Goal: Task Accomplishment & Management: Use online tool/utility

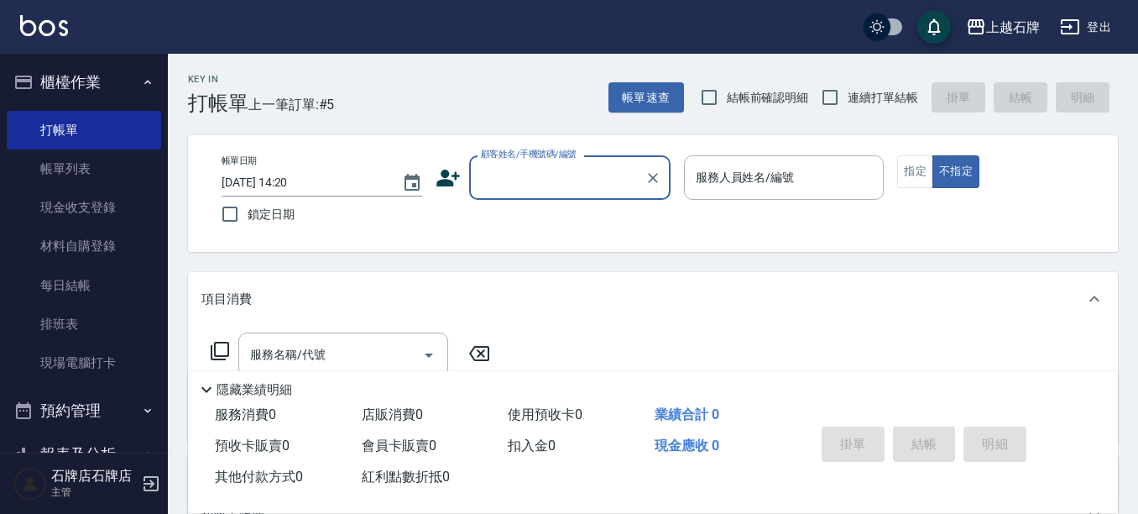
click at [592, 180] on input "顧客姓名/手機號碼/編號" at bounding box center [557, 177] width 161 height 29
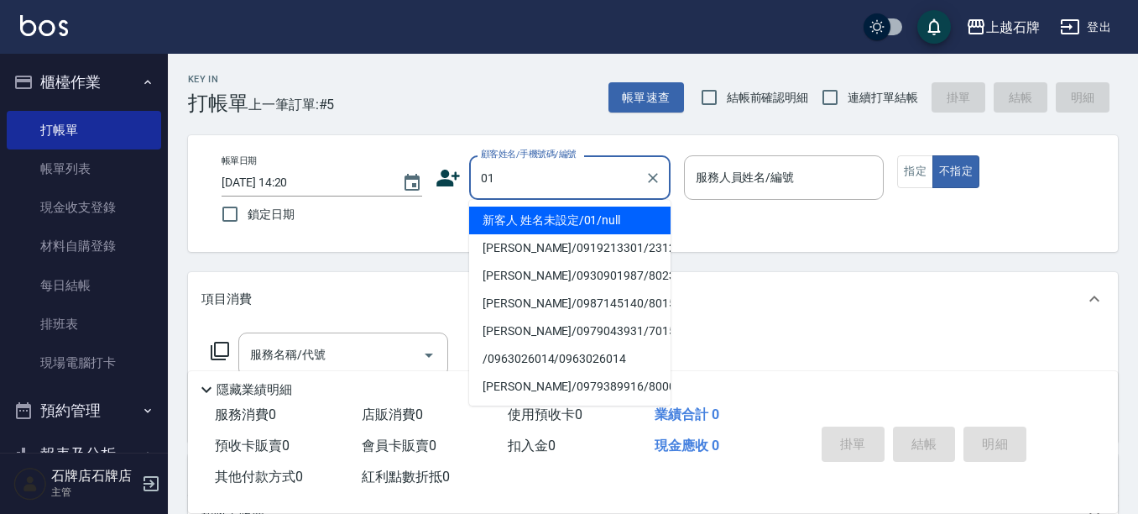
click at [621, 219] on li "新客人 姓名未設定/01/null" at bounding box center [569, 221] width 201 height 28
type input "新客人 姓名未設定/01/null"
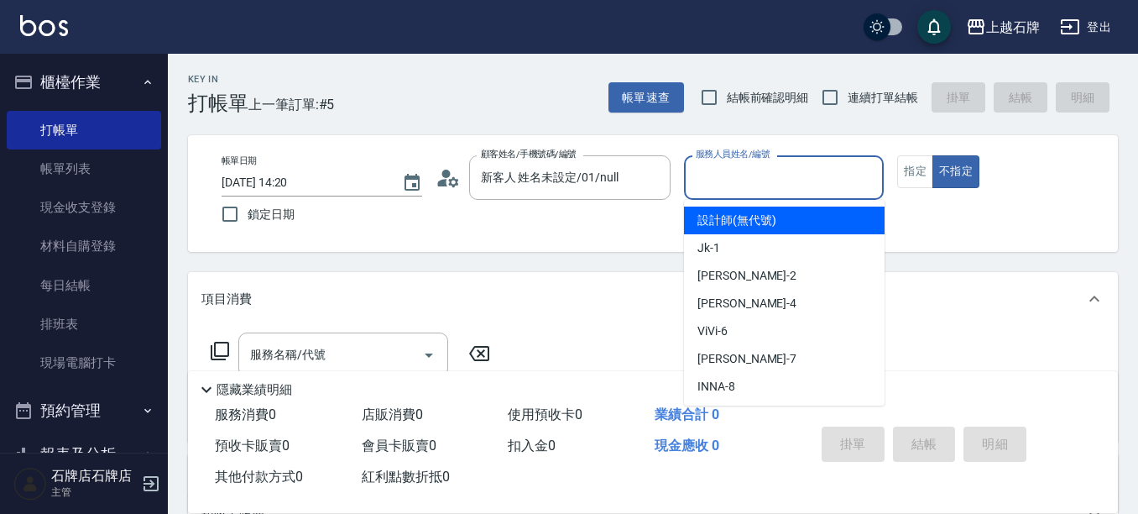
click at [775, 172] on input "服務人員姓名/編號" at bounding box center [785, 177] width 186 height 29
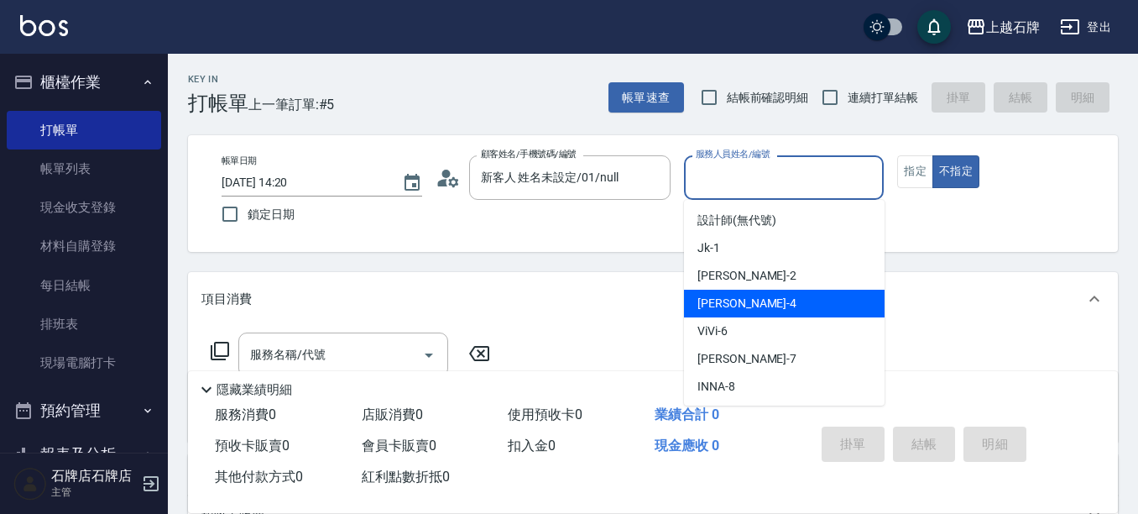
drag, startPoint x: 785, startPoint y: 301, endPoint x: 450, endPoint y: 371, distance: 342.3
click at [771, 306] on div "[PERSON_NAME] -4" at bounding box center [784, 304] width 201 height 28
type input "[PERSON_NAME]-4"
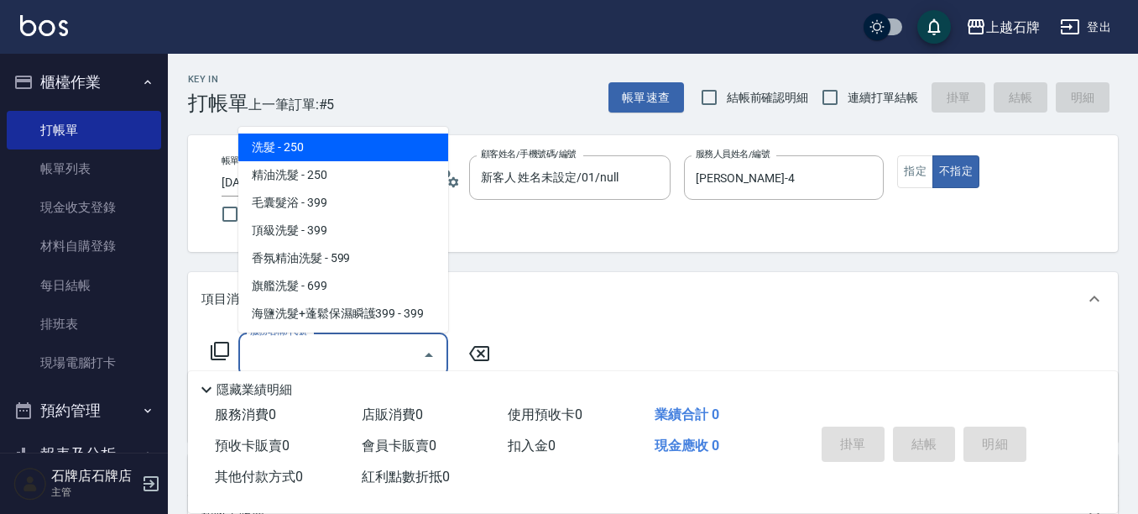
click at [364, 347] on input "服務名稱/代號" at bounding box center [331, 354] width 170 height 29
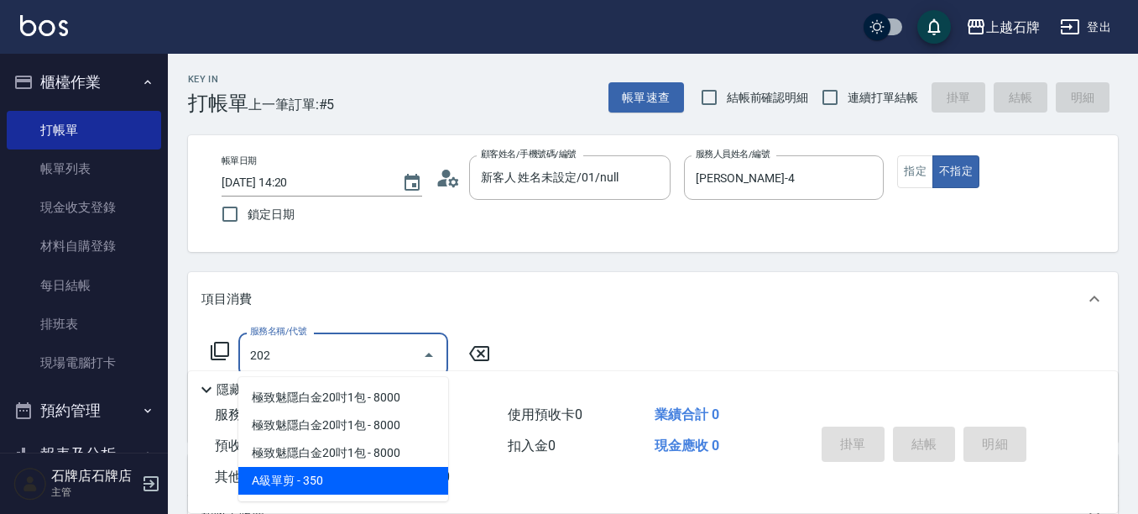
click at [421, 470] on span "A級單剪 - 350" at bounding box center [343, 481] width 210 height 28
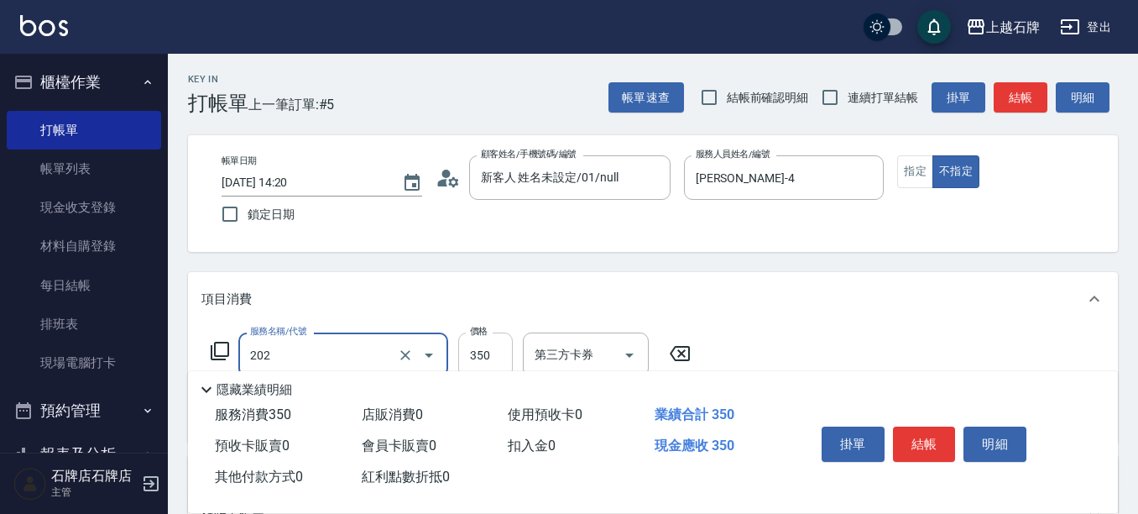
type input "A級單剪(202)"
click at [492, 353] on input "350" at bounding box center [485, 354] width 55 height 45
click at [488, 357] on input "4" at bounding box center [485, 354] width 55 height 45
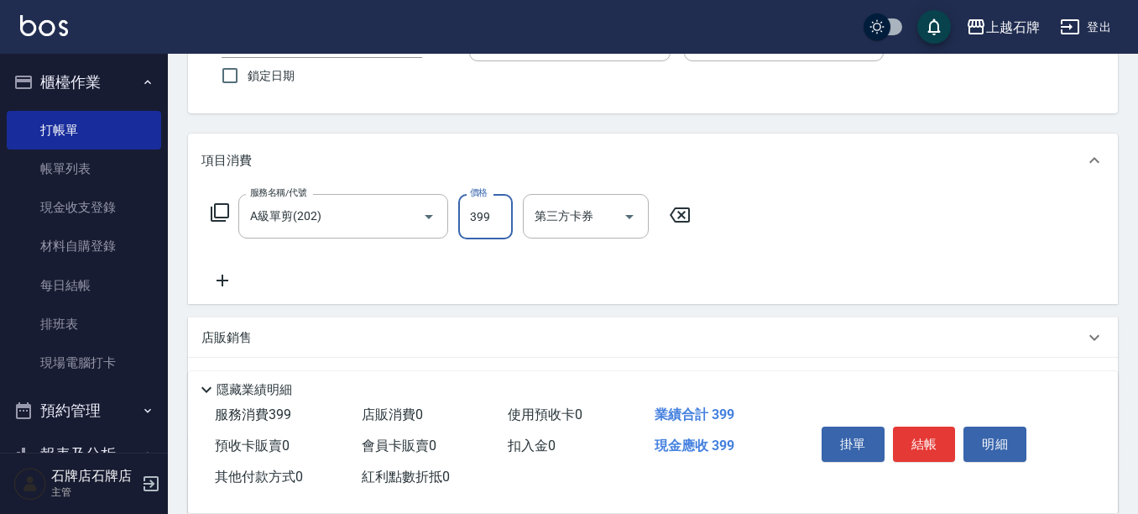
scroll to position [168, 0]
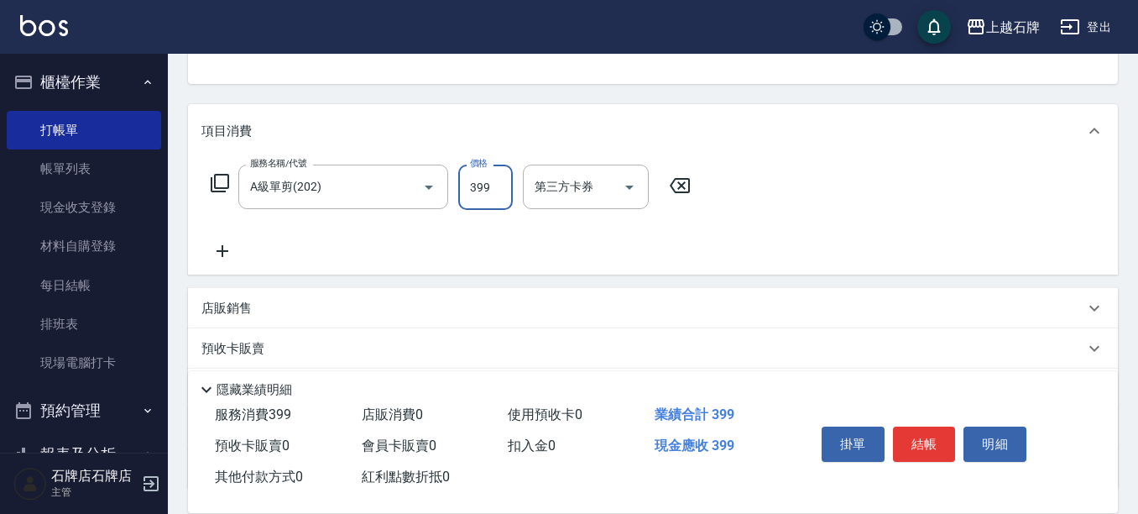
type input "399"
click at [216, 181] on icon at bounding box center [220, 183] width 18 height 18
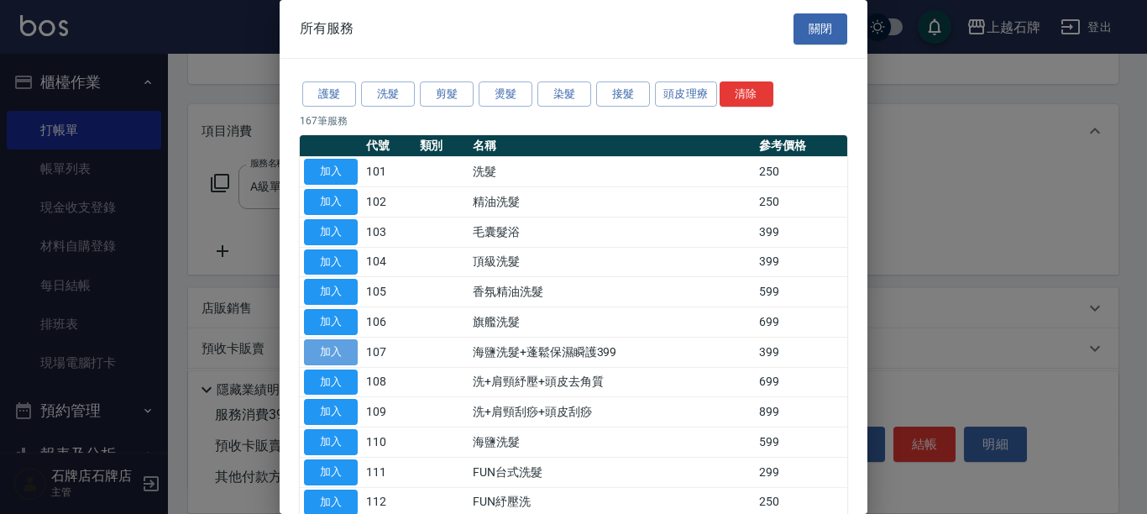
click at [328, 348] on button "加入" at bounding box center [331, 352] width 54 height 26
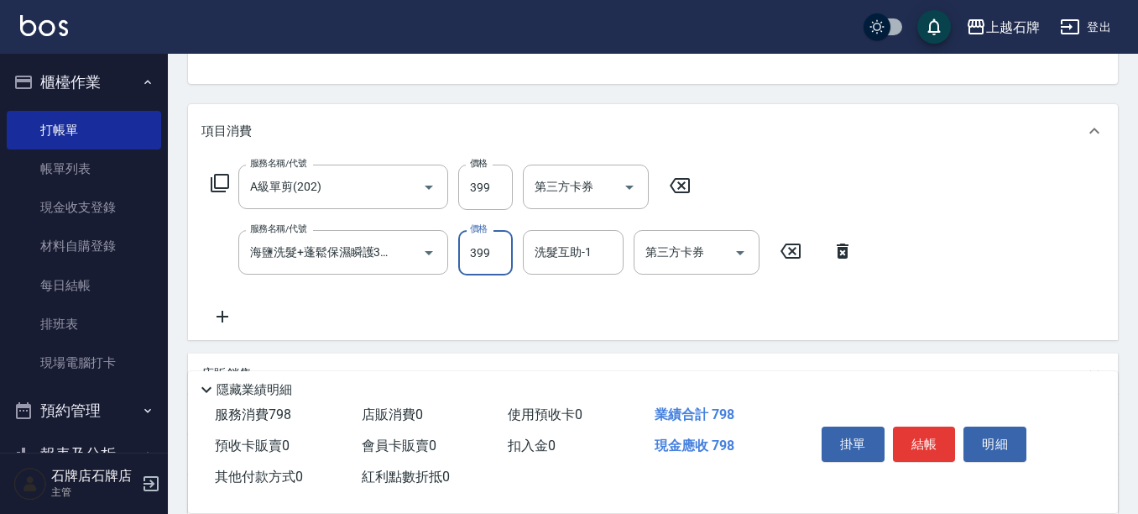
click at [489, 271] on input "399" at bounding box center [485, 252] width 55 height 45
click at [493, 260] on input "399499" at bounding box center [485, 252] width 55 height 45
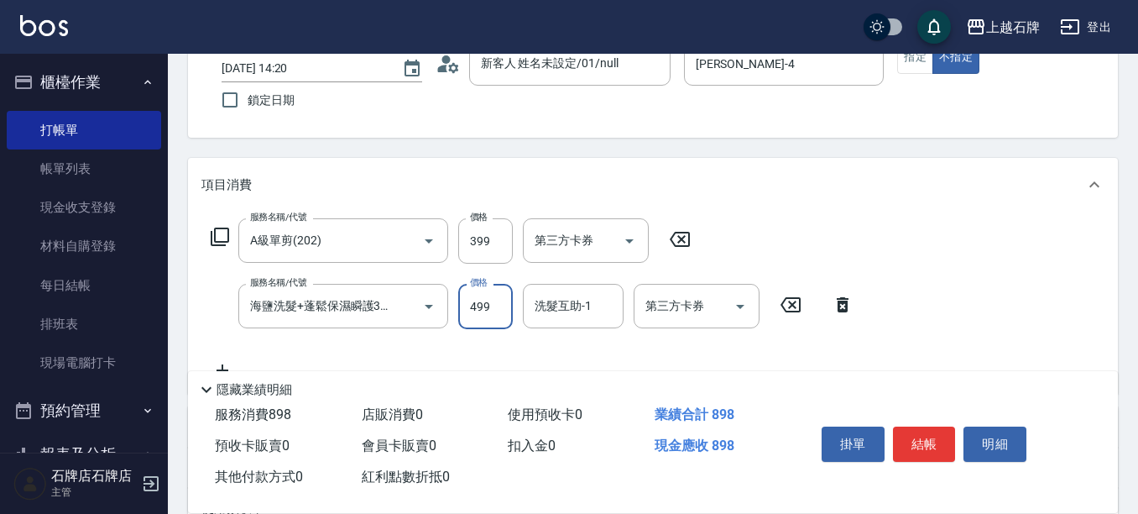
scroll to position [84, 0]
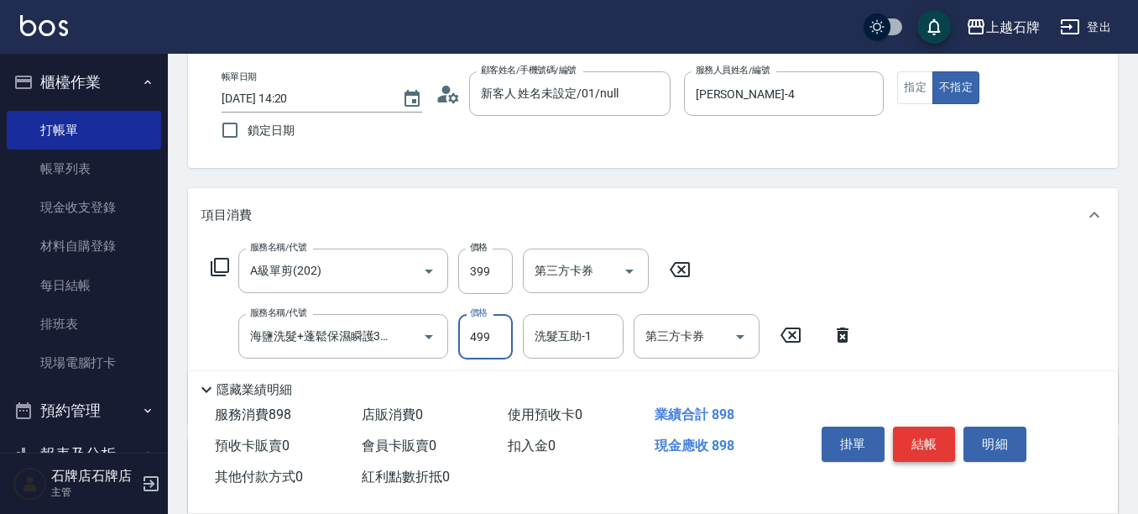
type input "499"
click at [913, 427] on button "結帳" at bounding box center [924, 443] width 63 height 35
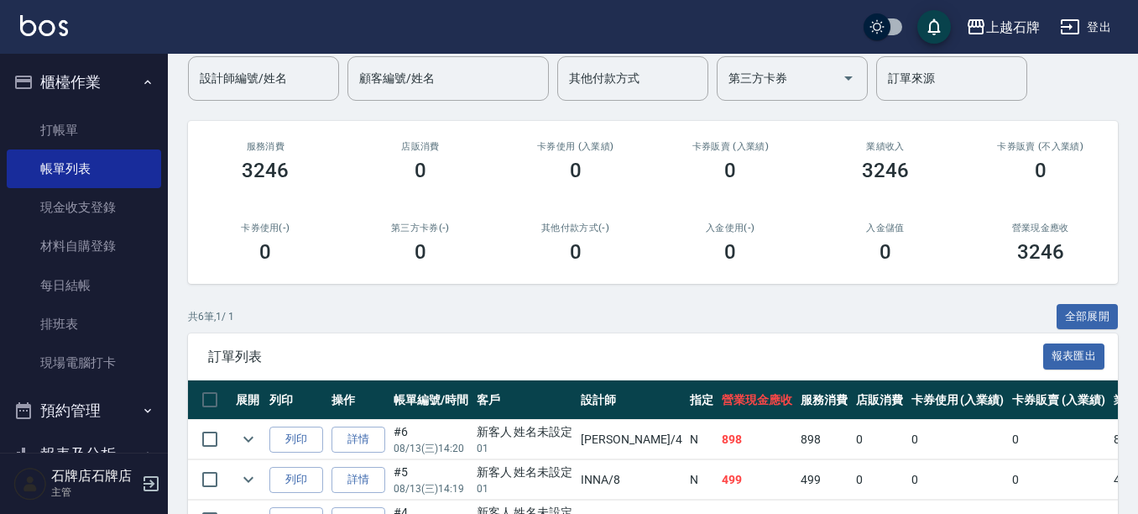
scroll to position [168, 0]
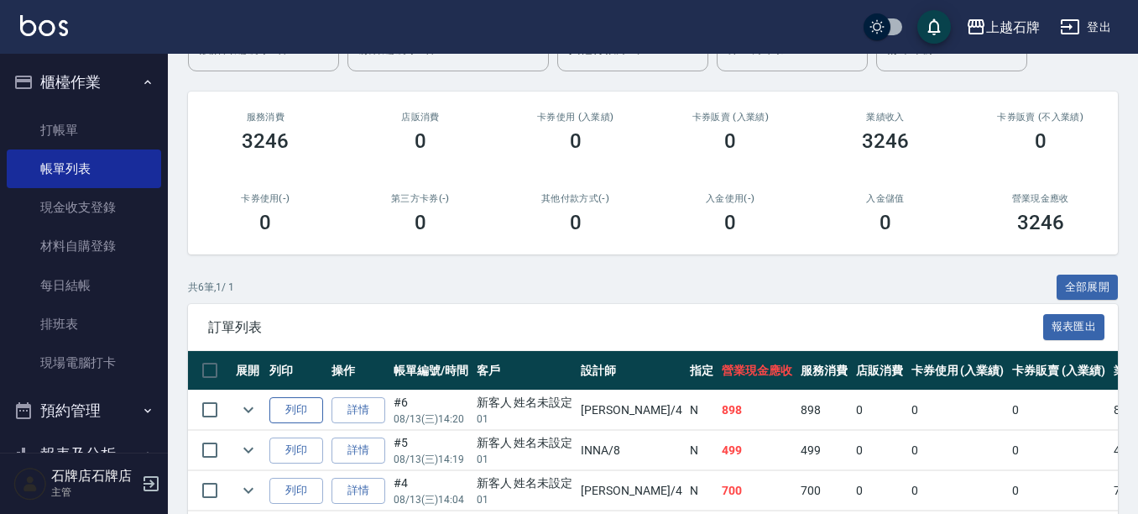
click at [301, 412] on button "列印" at bounding box center [296, 410] width 54 height 26
